Goal: Task Accomplishment & Management: Complete application form

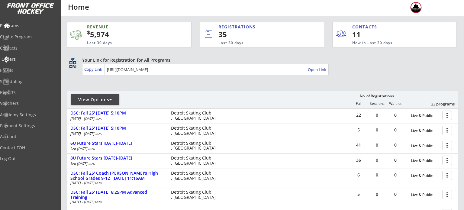
click at [19, 58] on div "Orders" at bounding box center [29, 59] width 54 height 4
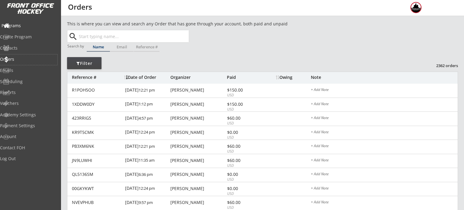
click at [32, 24] on div "Programs" at bounding box center [29, 26] width 54 height 4
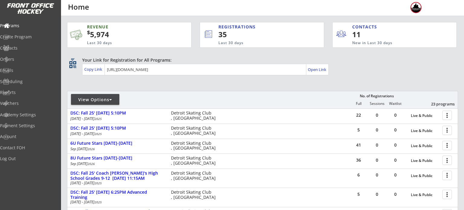
click at [105, 97] on div "View Options" at bounding box center [95, 100] width 48 height 6
select select ""Upcoming Programs""
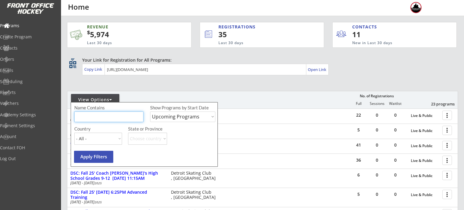
click at [115, 118] on input "input" at bounding box center [108, 116] width 69 height 11
click at [153, 82] on div "REVENUE $ 5,974 Last 30 days REGISTRATIONS 35 Last 30 days CONTACTS 11 New in L…" at bounding box center [262, 181] width 391 height 331
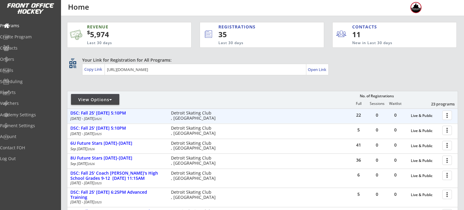
click at [448, 114] on div at bounding box center [448, 115] width 11 height 11
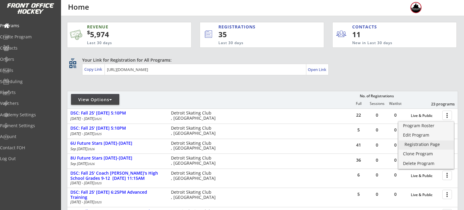
click at [421, 144] on div "Registration Page" at bounding box center [425, 144] width 43 height 4
click at [27, 35] on div "Create Program" at bounding box center [29, 37] width 54 height 4
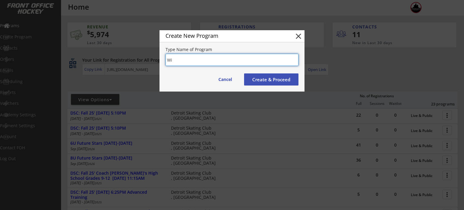
type input "W"
type input "DSC: Winter 25' [DATE] 5:10PM"
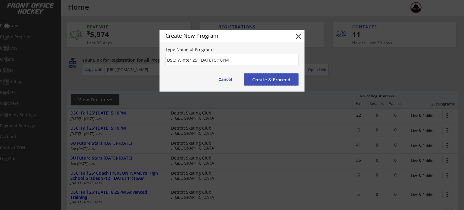
click at [277, 77] on button "Create & Proceed" at bounding box center [271, 79] width 54 height 12
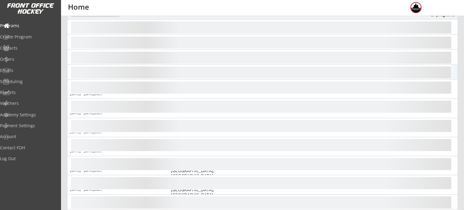
scroll to position [89, 0]
